Goal: Check status: Check status

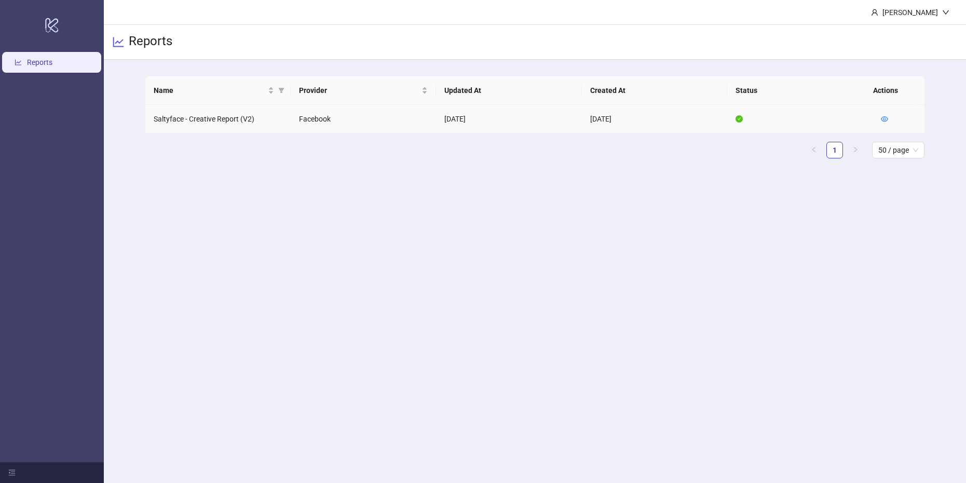
click at [889, 117] on td at bounding box center [898, 119] width 52 height 29
click at [887, 118] on icon "eye" at bounding box center [884, 118] width 7 height 7
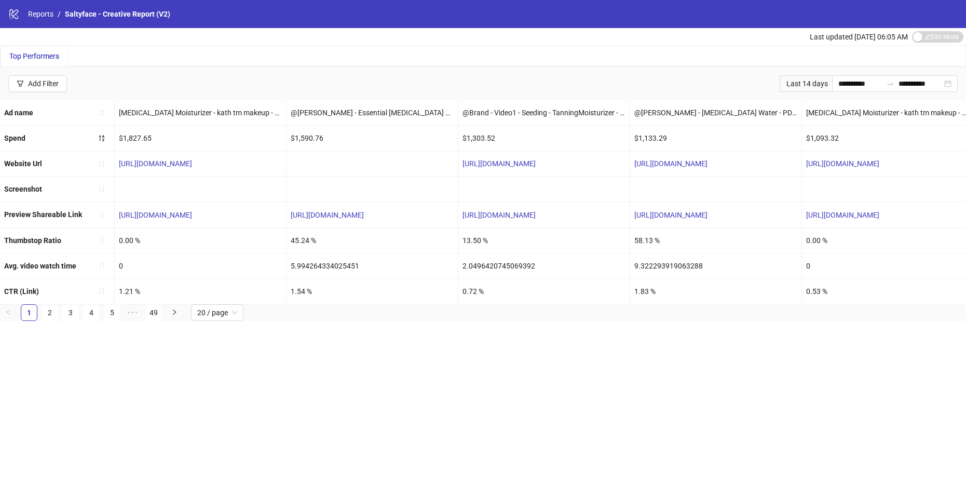
click at [814, 84] on div "Last 14 days" at bounding box center [805, 83] width 52 height 17
click at [801, 83] on div "Last 14 days" at bounding box center [805, 83] width 52 height 17
click at [838, 83] on input "**********" at bounding box center [860, 83] width 44 height 11
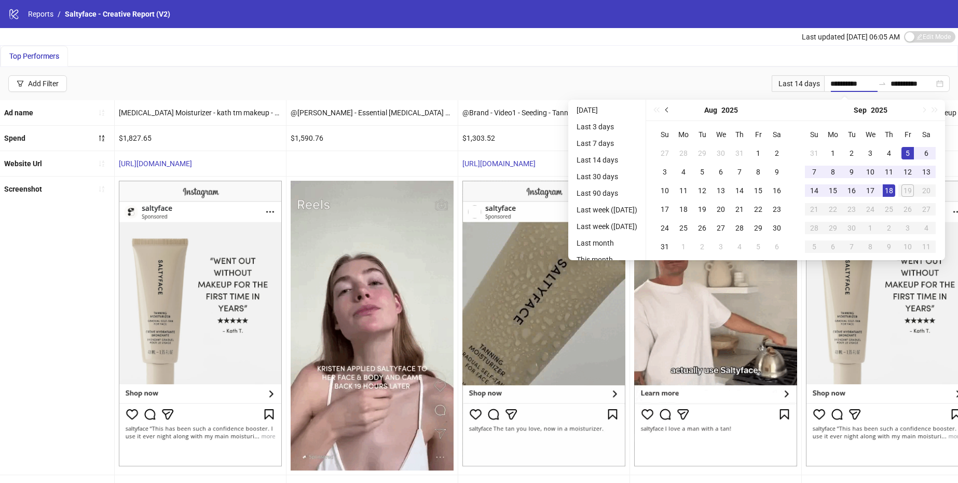
click at [673, 111] on button "Previous month (PageUp)" at bounding box center [667, 110] width 11 height 21
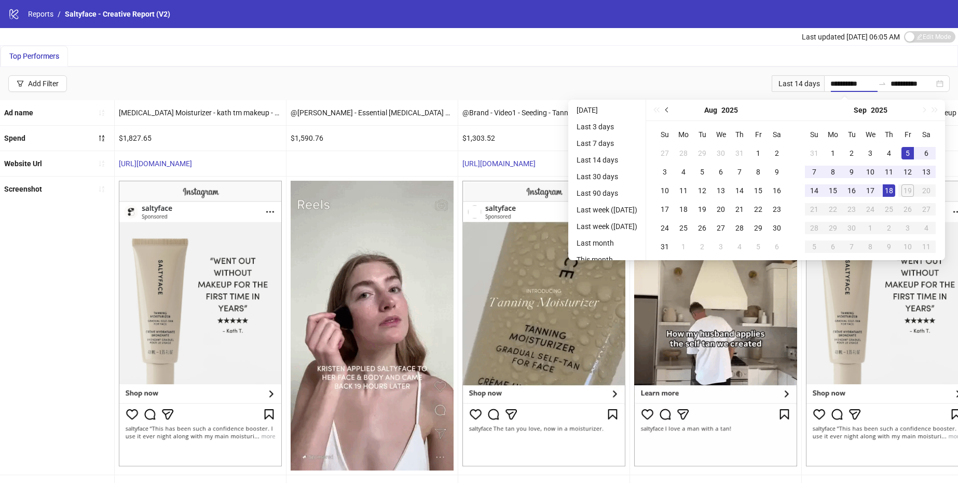
click at [673, 111] on button "Previous month (PageUp)" at bounding box center [667, 110] width 11 height 21
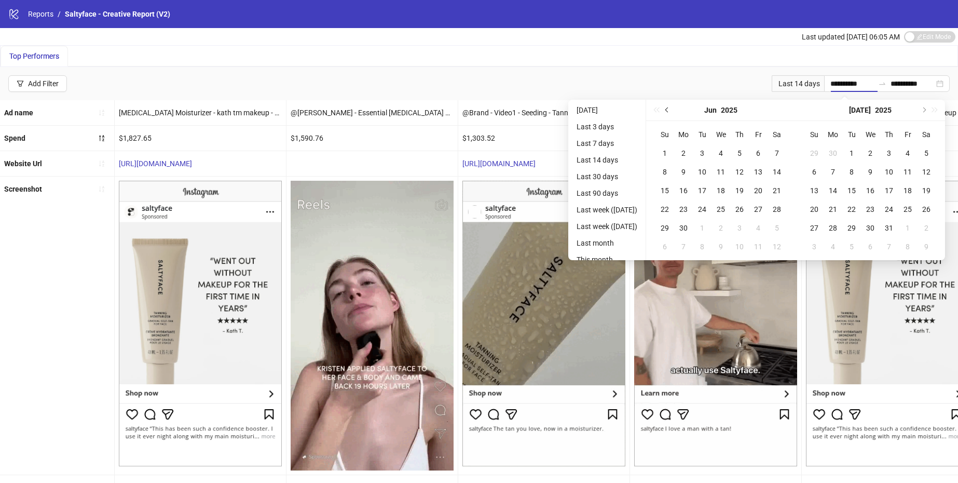
click at [673, 111] on button "Previous month (PageUp)" at bounding box center [667, 110] width 11 height 21
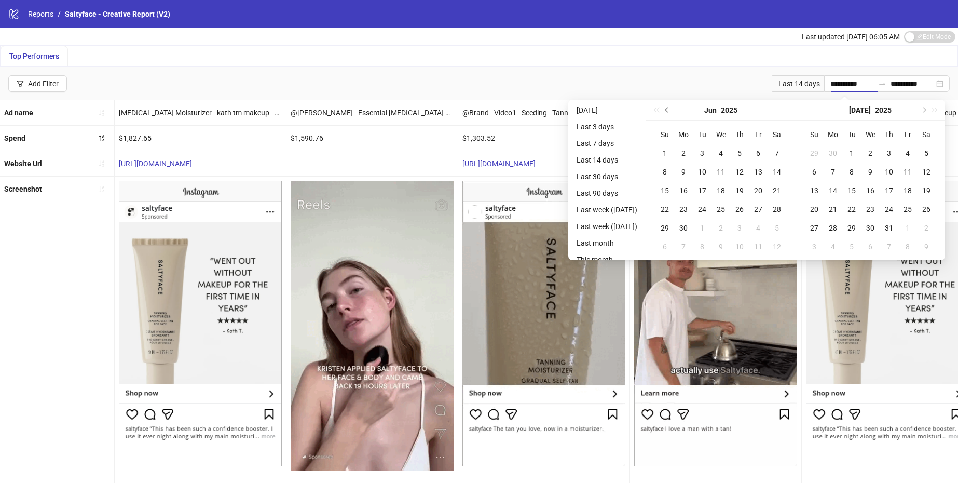
click at [673, 111] on button "Previous month (PageUp)" at bounding box center [667, 110] width 11 height 21
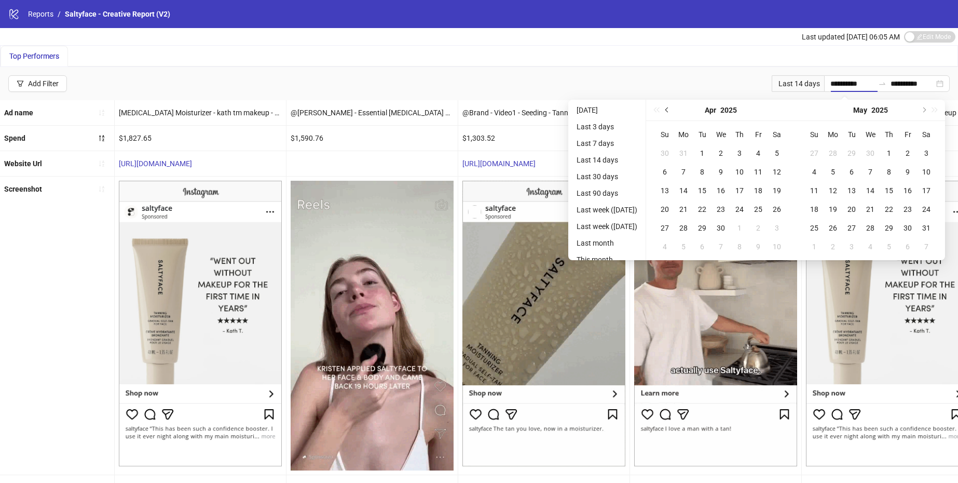
click at [673, 111] on button "Previous month (PageUp)" at bounding box center [667, 110] width 11 height 21
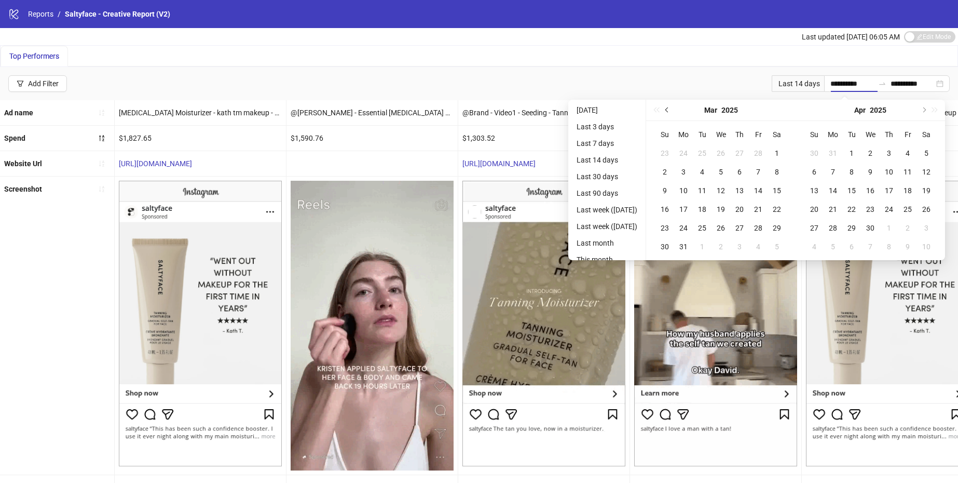
click at [673, 111] on button "Previous month (PageUp)" at bounding box center [667, 110] width 11 height 21
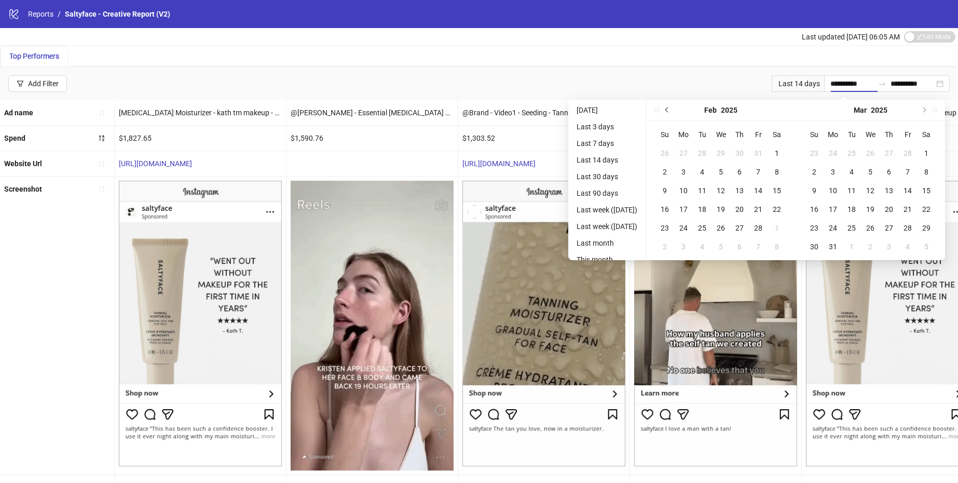
click at [673, 111] on button "Previous month (PageUp)" at bounding box center [667, 110] width 11 height 21
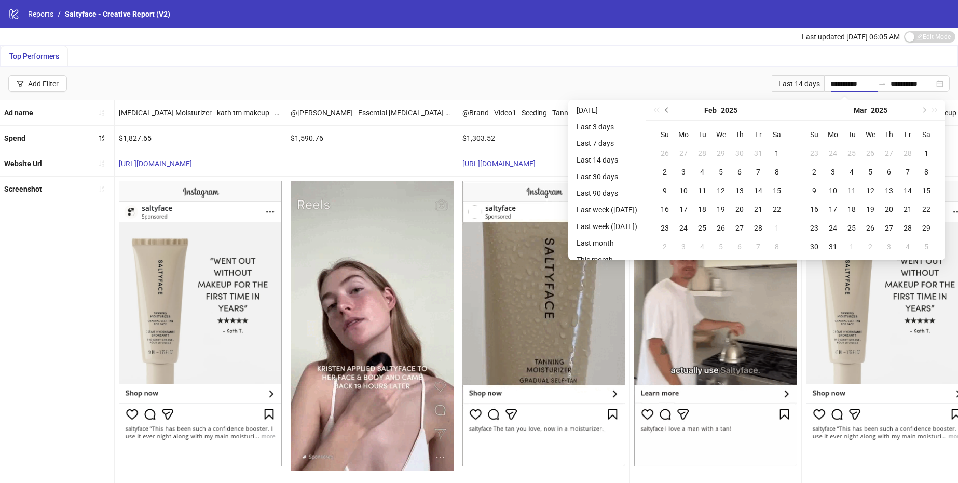
click at [673, 111] on button "Previous month (PageUp)" at bounding box center [667, 110] width 11 height 21
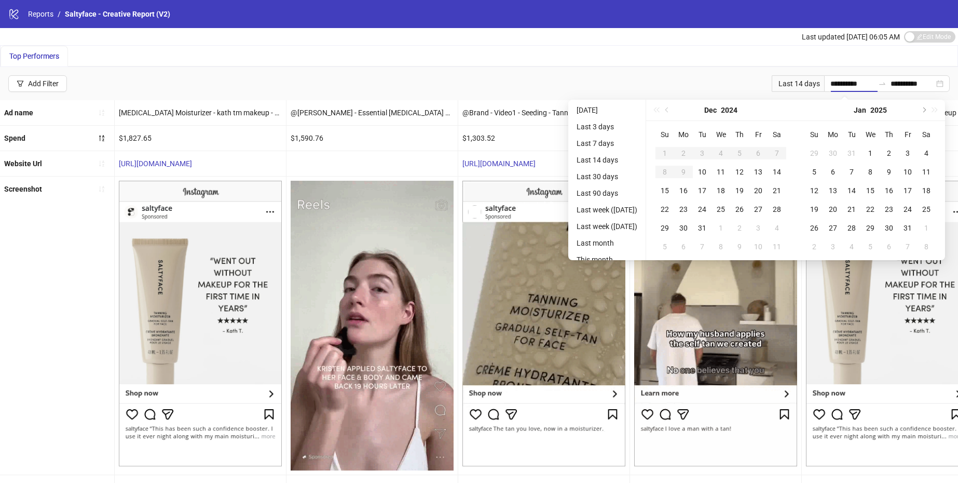
click at [681, 111] on div "[DATE]" at bounding box center [720, 110] width 149 height 21
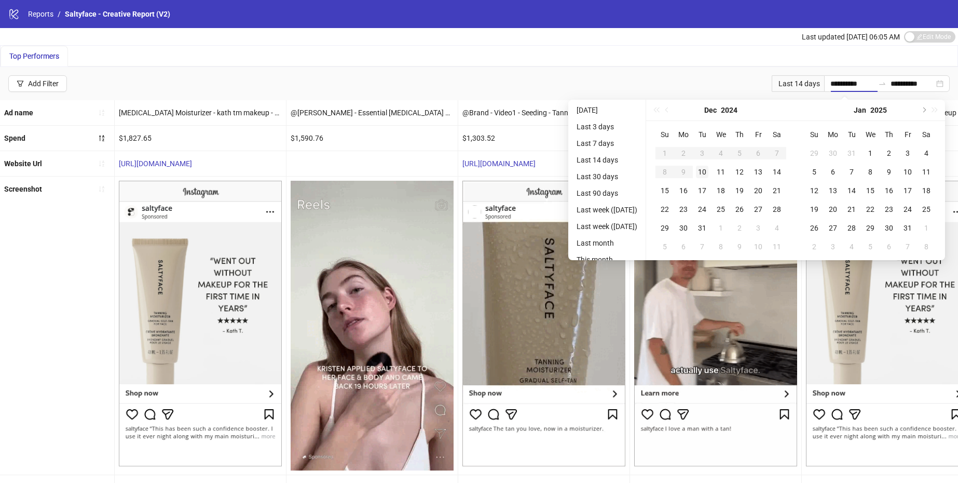
type input "**********"
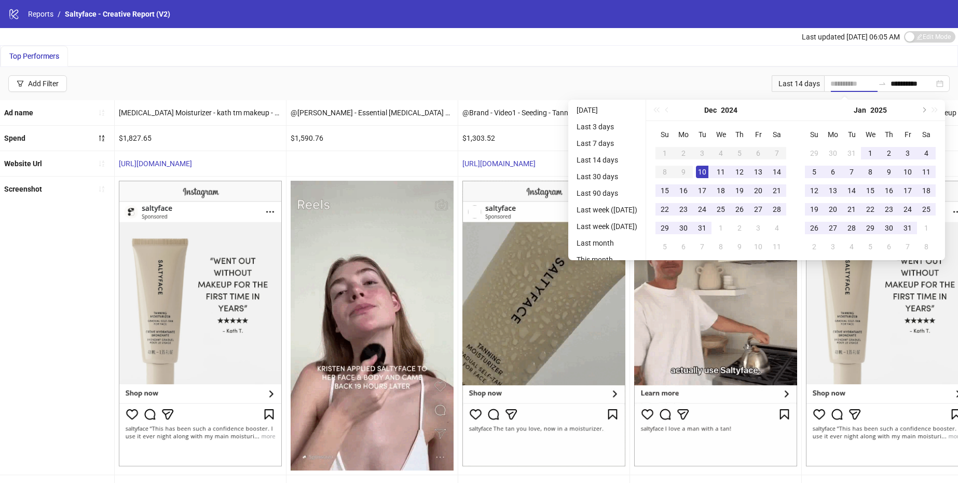
click at [708, 171] on div "10" at bounding box center [702, 172] width 12 height 12
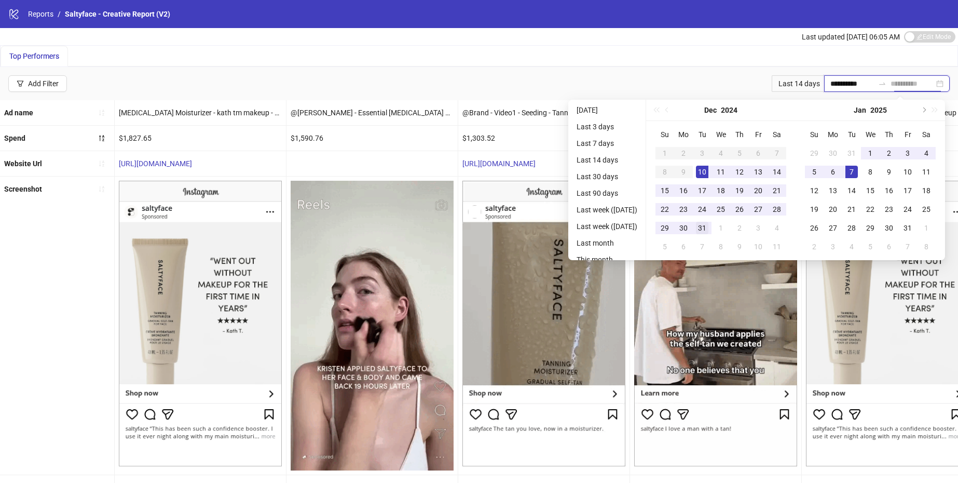
type input "**********"
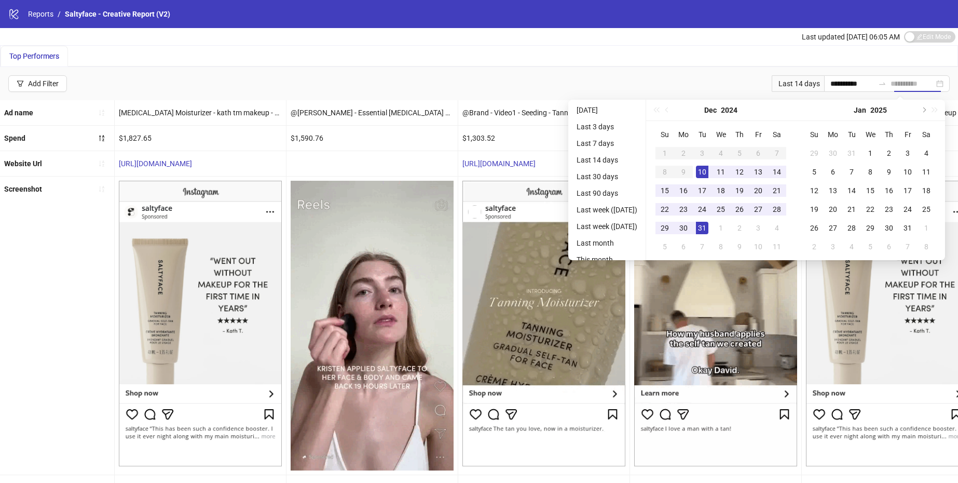
click at [708, 232] on div "31" at bounding box center [702, 228] width 12 height 12
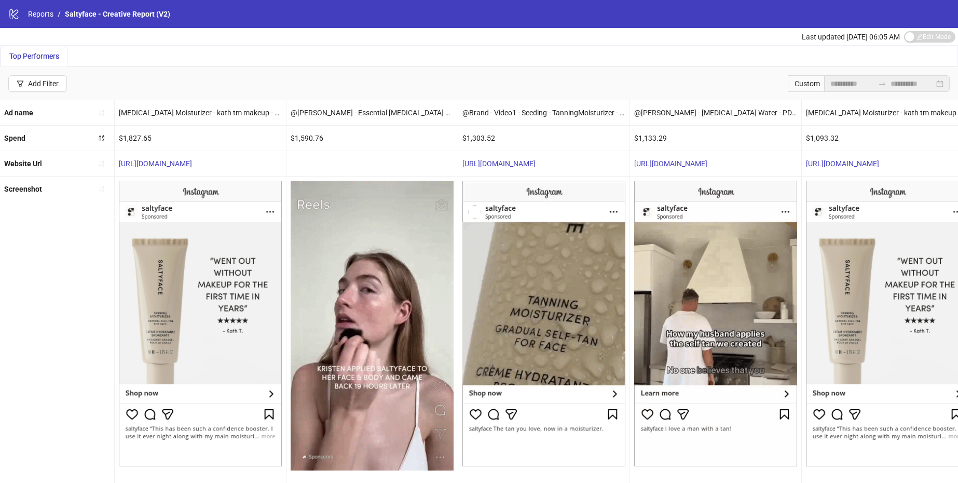
click at [804, 85] on div "Custom" at bounding box center [806, 83] width 36 height 17
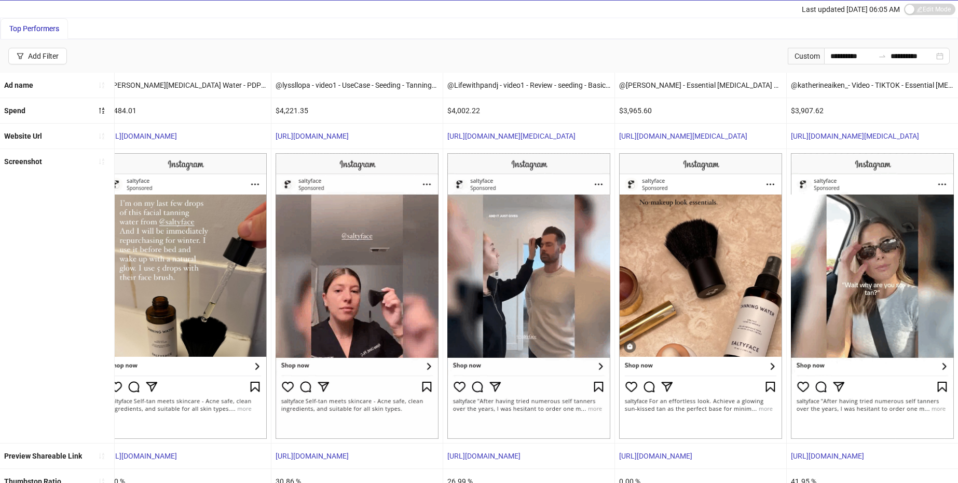
scroll to position [0, 2591]
